Goal: Task Accomplishment & Management: Manage account settings

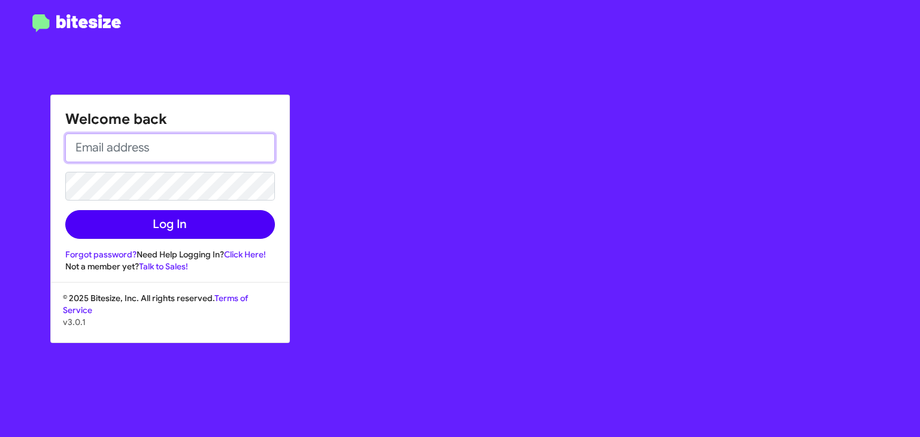
type input "[EMAIL_ADDRESS][DOMAIN_NAME]"
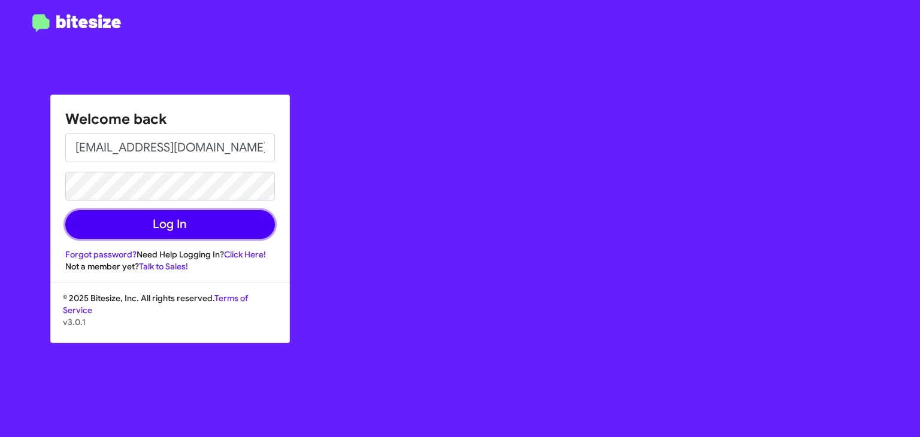
click at [222, 219] on button "Log In" at bounding box center [170, 224] width 210 height 29
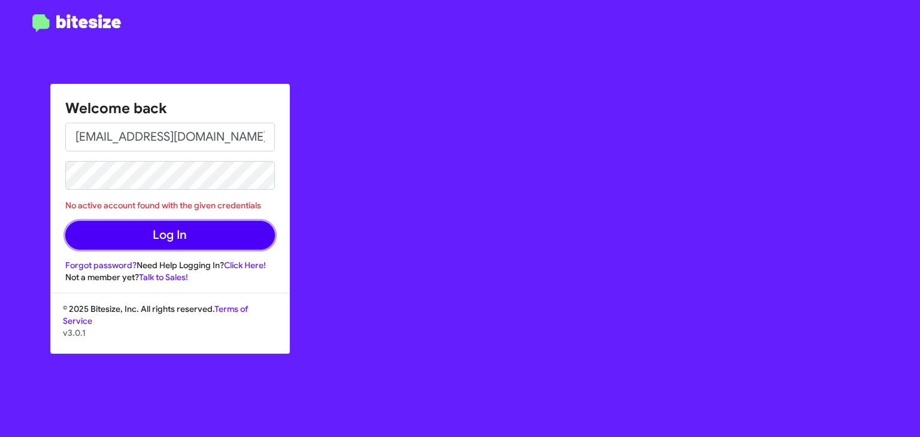
click at [203, 245] on button "Log In" at bounding box center [170, 235] width 210 height 29
click at [154, 234] on button "Log In" at bounding box center [170, 235] width 210 height 29
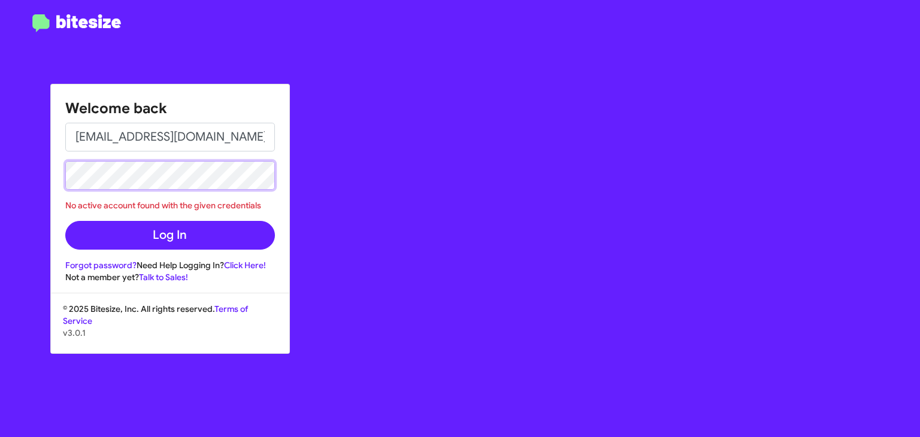
click at [55, 161] on div "Welcome back [EMAIL_ADDRESS][DOMAIN_NAME] No active account found with the give…" at bounding box center [170, 183] width 238 height 199
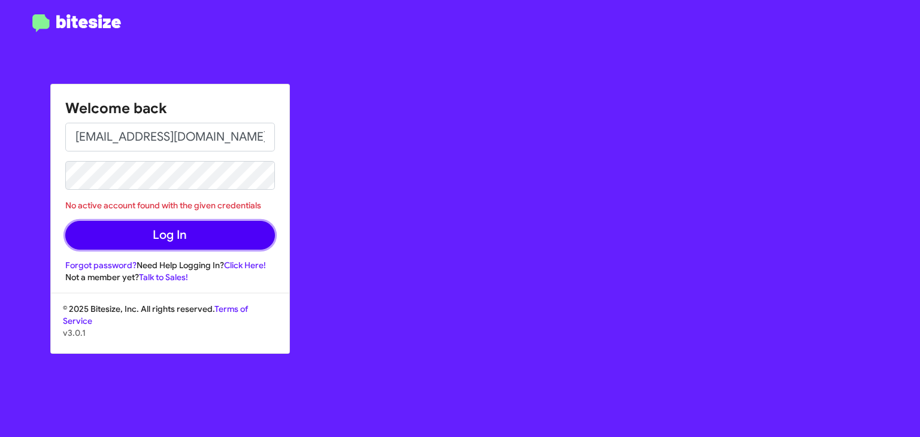
click at [90, 232] on button "Log In" at bounding box center [170, 235] width 210 height 29
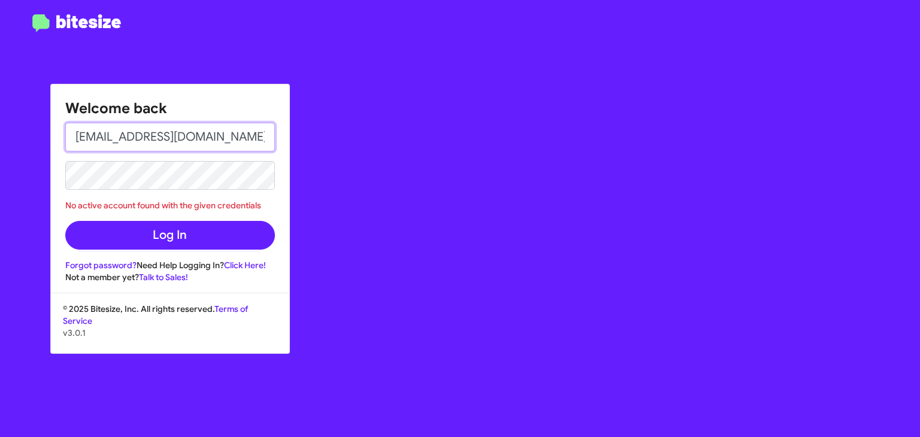
click at [253, 142] on input "[EMAIL_ADDRESS][DOMAIN_NAME]" at bounding box center [170, 137] width 210 height 29
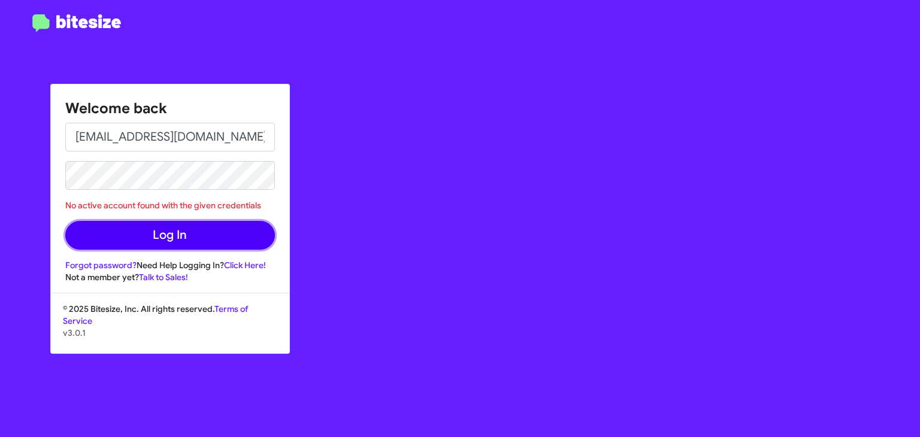
click at [156, 238] on button "Log In" at bounding box center [170, 235] width 210 height 29
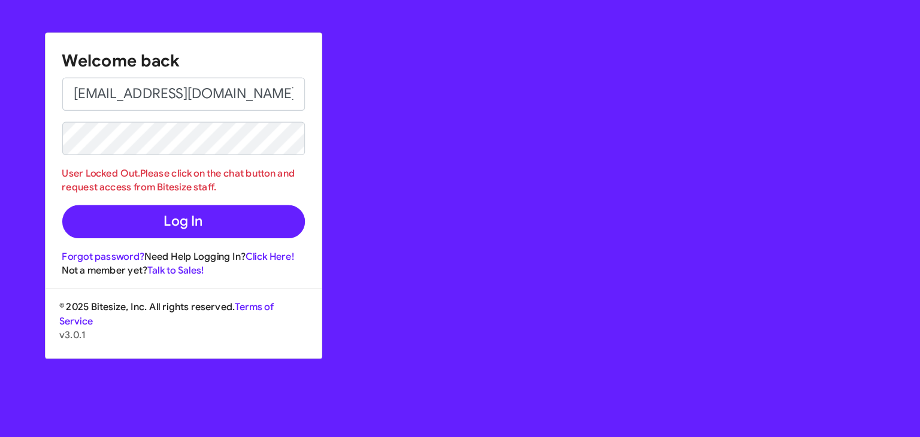
click at [294, 321] on div "Welcome back [PERSON_NAME][EMAIL_ADDRESS][DOMAIN_NAME] User Locked Out.Please c…" at bounding box center [536, 218] width 767 height 437
click at [277, 319] on div "© 2025 Bitesize, Inc. All rights reserved. Terms of Service v3.0.1" at bounding box center [170, 334] width 238 height 50
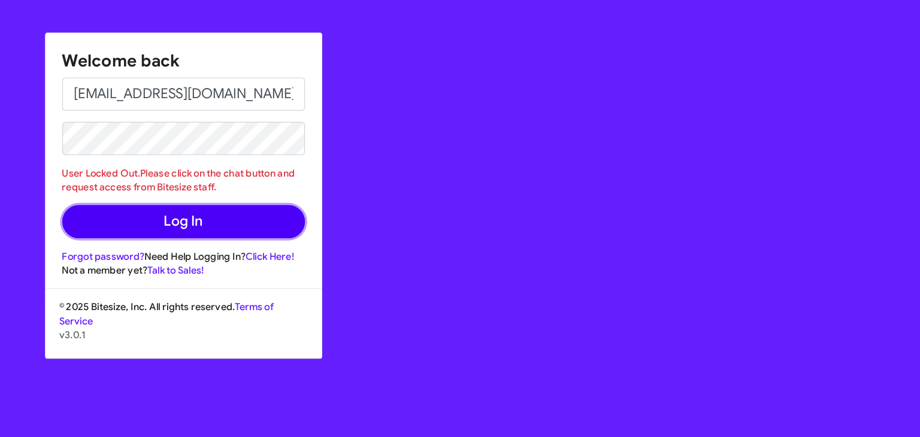
click at [112, 244] on button "Log In" at bounding box center [170, 241] width 210 height 29
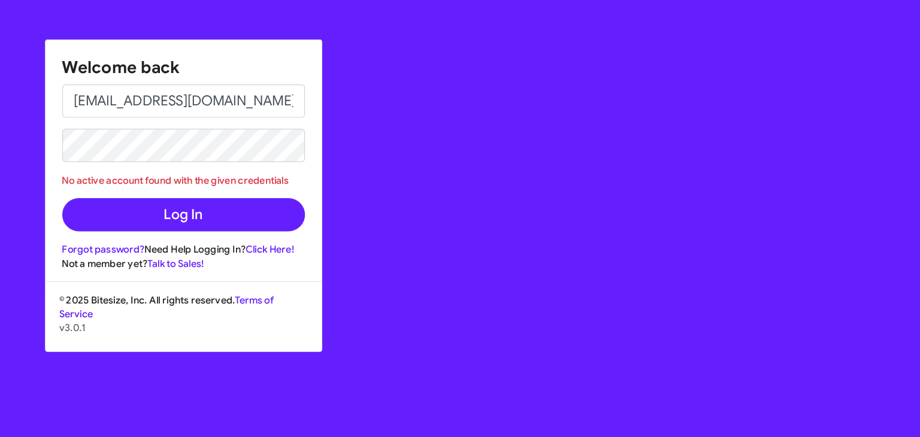
drag, startPoint x: 262, startPoint y: 206, endPoint x: 62, endPoint y: 204, distance: 199.5
click at [62, 204] on div "Welcome back [EMAIL_ADDRESS][DOMAIN_NAME] No active account found with the give…" at bounding box center [170, 183] width 238 height 199
copy div "No active account found with the given credentials"
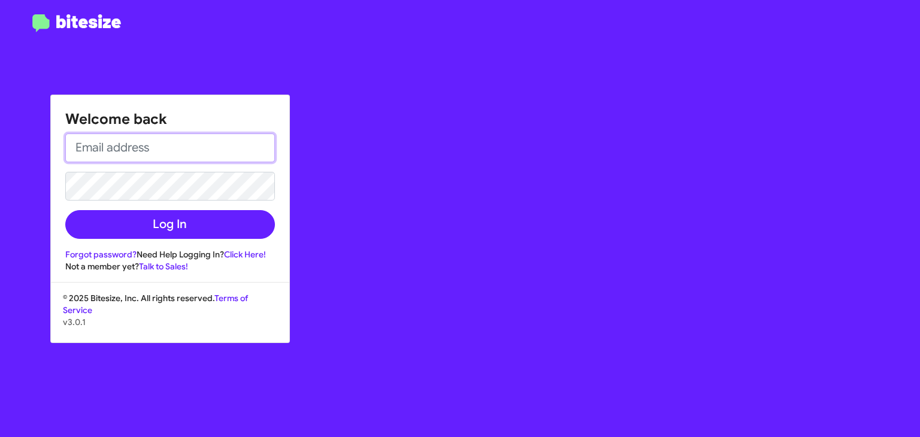
type input "[EMAIL_ADDRESS][DOMAIN_NAME]"
click at [0, 190] on div "Welcome back ehershan@ourismancars.com Log In Forgot password? Need Help Loggin…" at bounding box center [460, 218] width 920 height 437
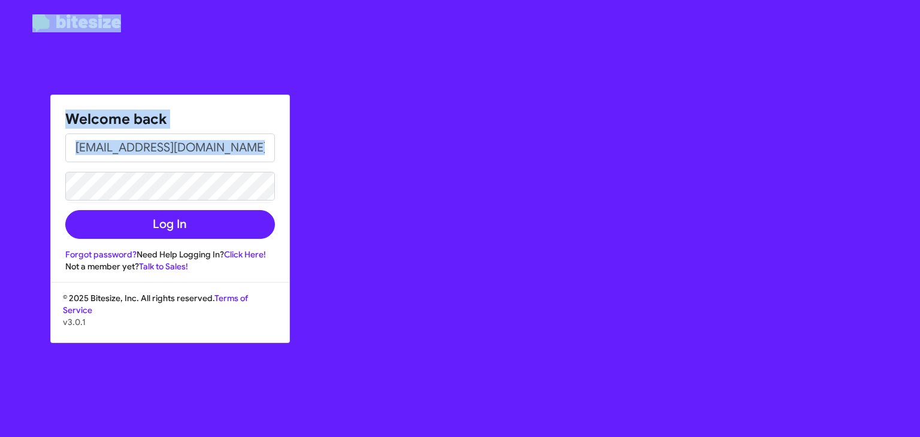
click at [104, 188] on div "Welcome back ehershan@ourismancars.com Log In Forgot password? Need Help Loggin…" at bounding box center [460, 218] width 920 height 437
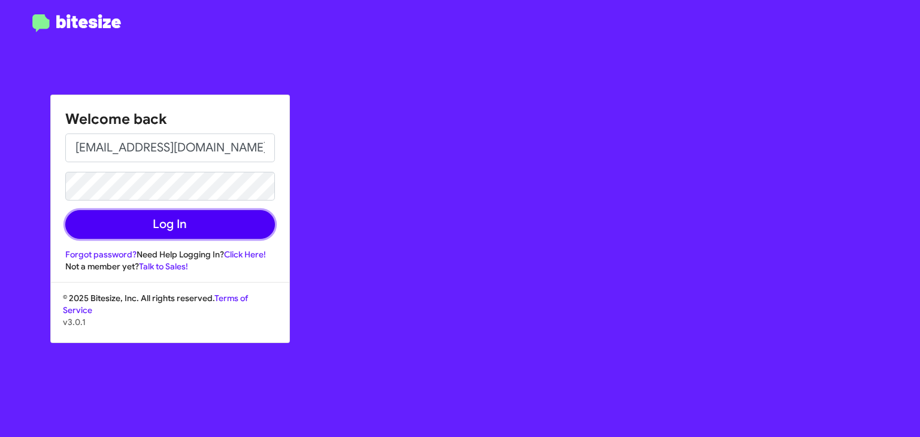
click at [102, 222] on button "Log In" at bounding box center [170, 224] width 210 height 29
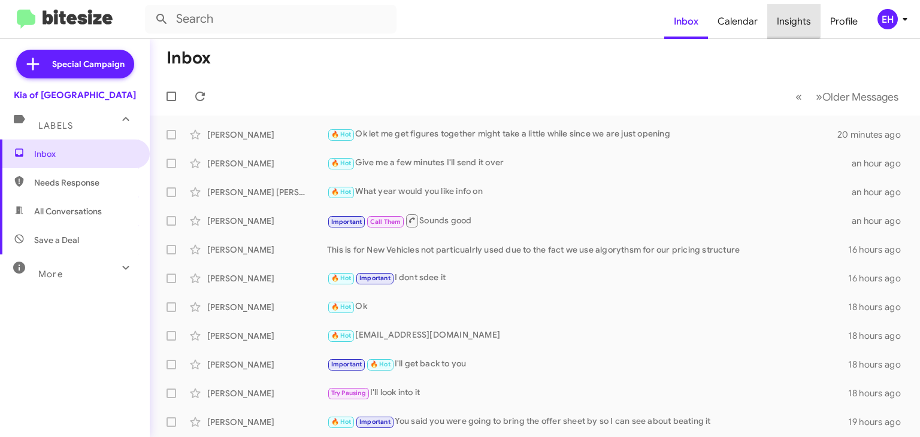
click at [787, 20] on span "Insights" at bounding box center [794, 21] width 53 height 35
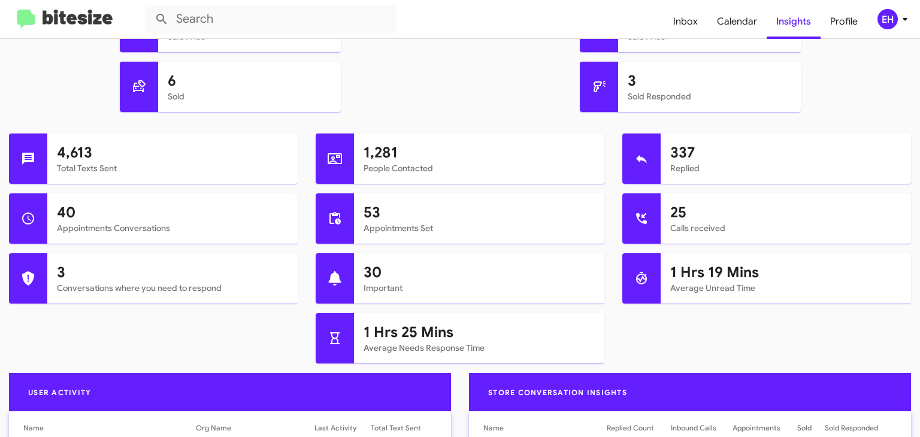
scroll to position [382, 0]
